Goal: Information Seeking & Learning: Learn about a topic

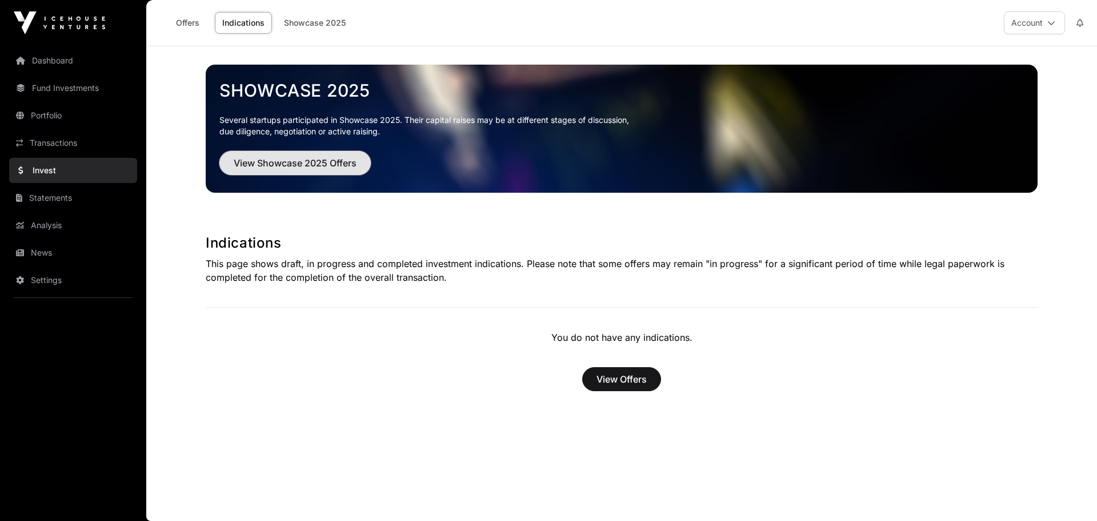
click at [318, 165] on span "View Showcase 2025 Offers" at bounding box center [295, 163] width 123 height 14
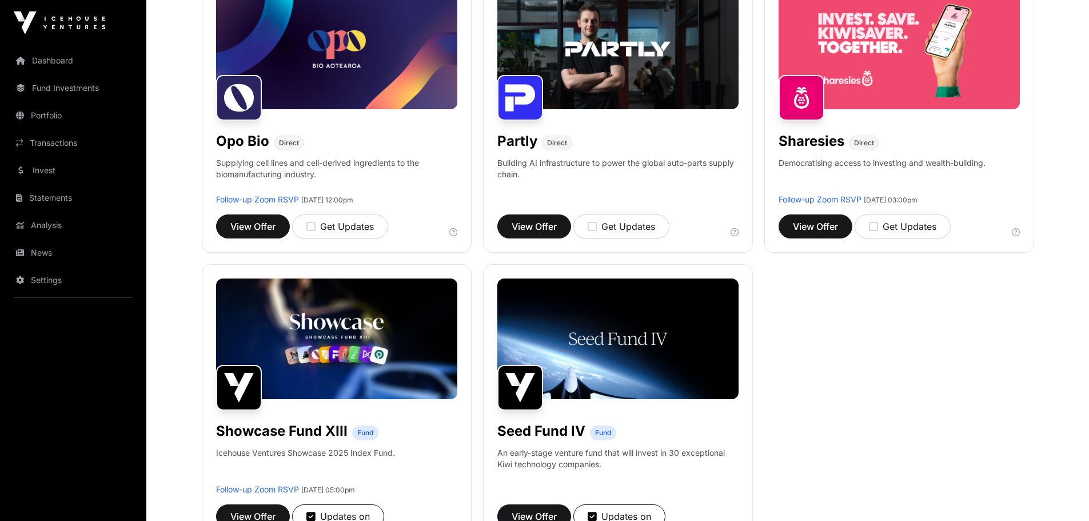
scroll to position [857, 0]
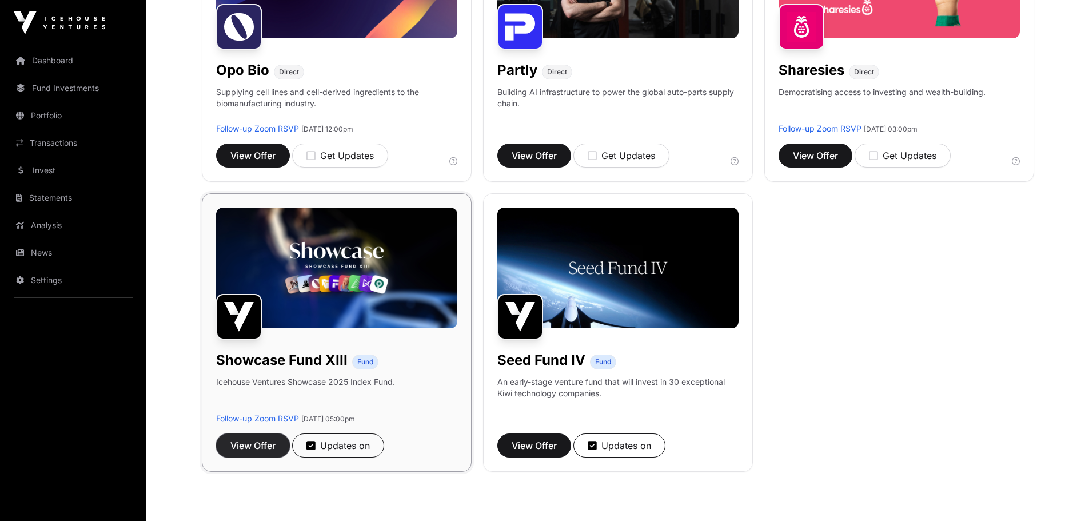
click at [245, 442] on span "View Offer" at bounding box center [252, 445] width 45 height 14
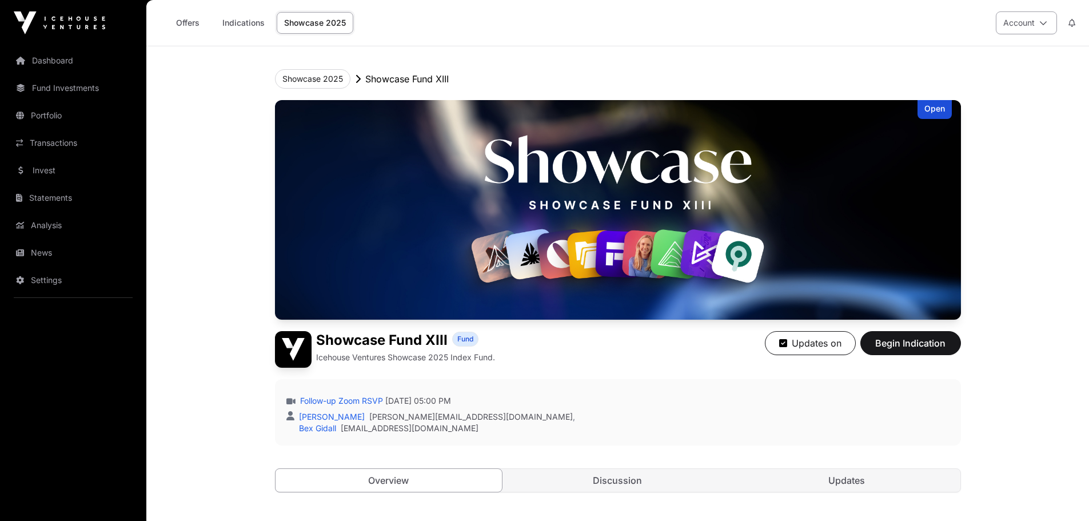
click at [1045, 23] on icon at bounding box center [1043, 23] width 8 height 8
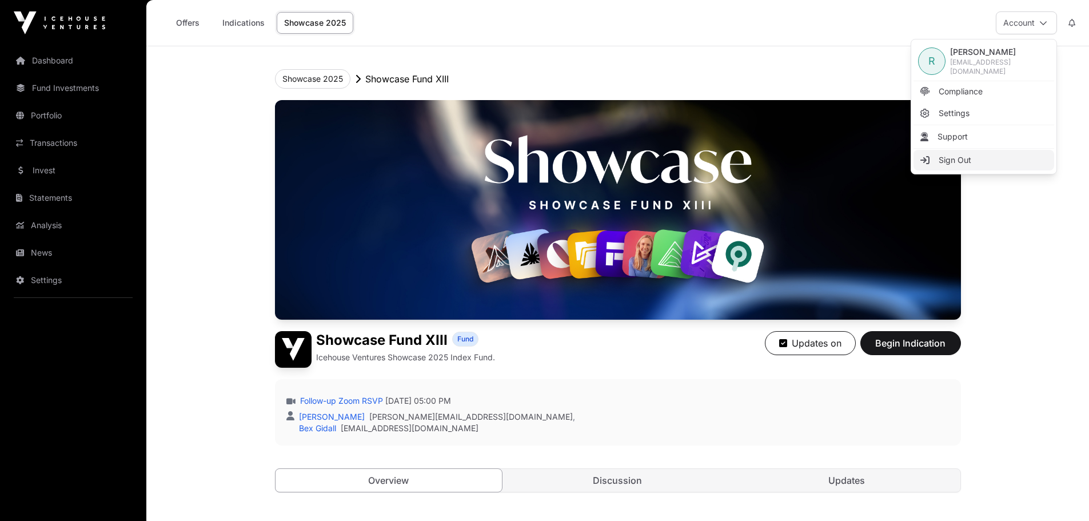
click at [948, 157] on span "Sign Out" at bounding box center [954, 159] width 33 height 11
